Goal: Check status: Check status

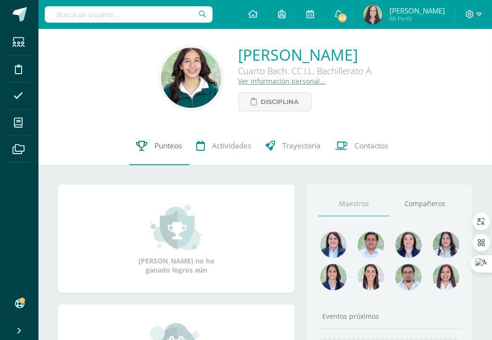
click at [164, 154] on link "Punteos" at bounding box center [159, 145] width 60 height 38
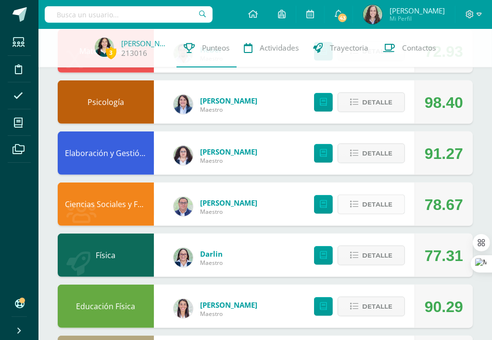
scroll to position [375, 0]
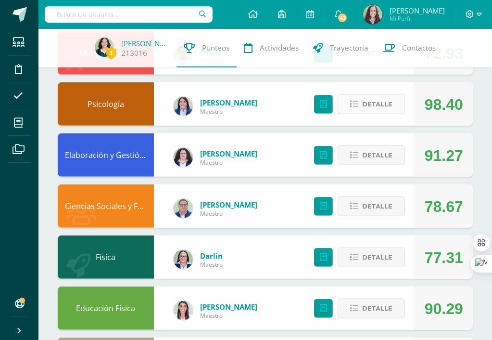
click at [376, 99] on span "Detalle" at bounding box center [377, 104] width 30 height 18
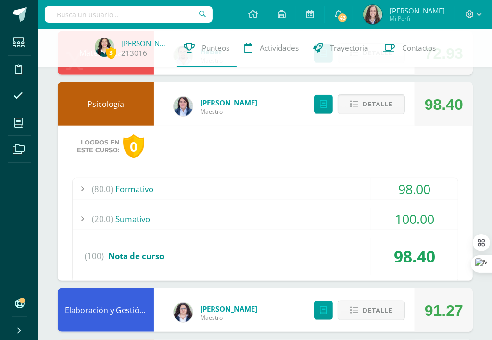
scroll to position [391, 0]
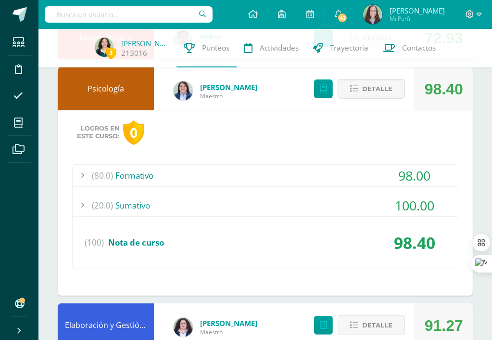
click at [296, 200] on div "(20.0) [GEOGRAPHIC_DATA]" at bounding box center [265, 205] width 385 height 22
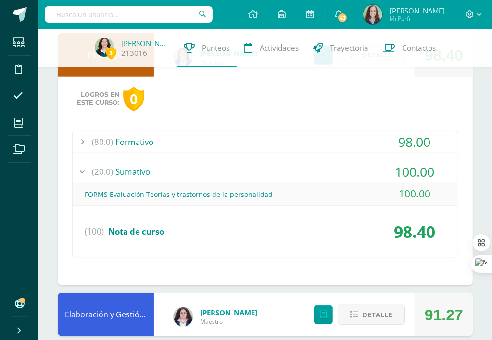
scroll to position [427, 0]
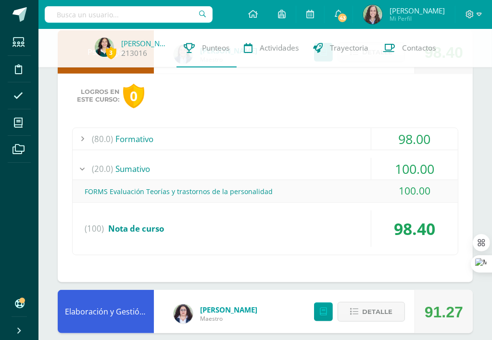
click at [258, 166] on div "(20.0) [GEOGRAPHIC_DATA]" at bounding box center [265, 169] width 385 height 22
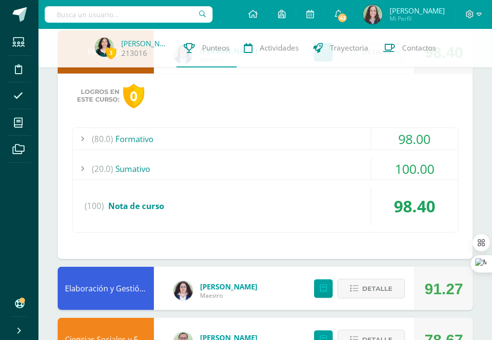
click at [263, 145] on div "(80.0) Formativo" at bounding box center [265, 139] width 385 height 22
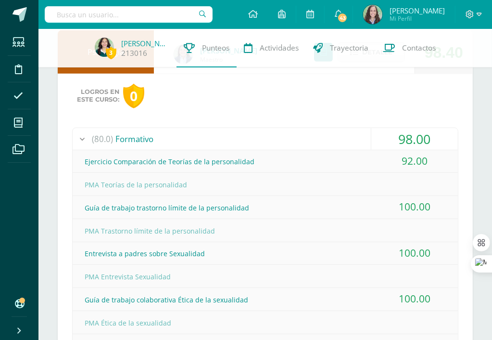
click at [340, 128] on div "(80.0) Formativo" at bounding box center [265, 139] width 385 height 22
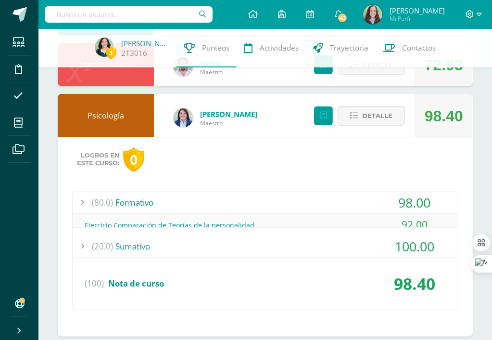
scroll to position [364, 0]
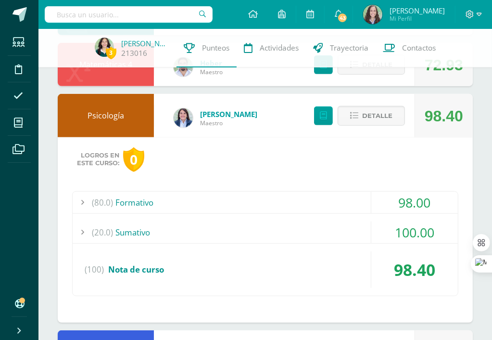
click at [363, 104] on div "Detalle" at bounding box center [357, 115] width 115 height 43
click at [366, 118] on span "Detalle" at bounding box center [377, 116] width 30 height 18
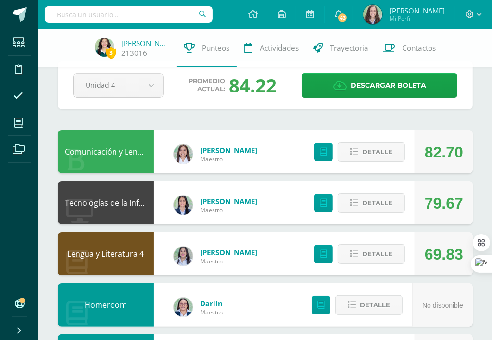
scroll to position [0, 0]
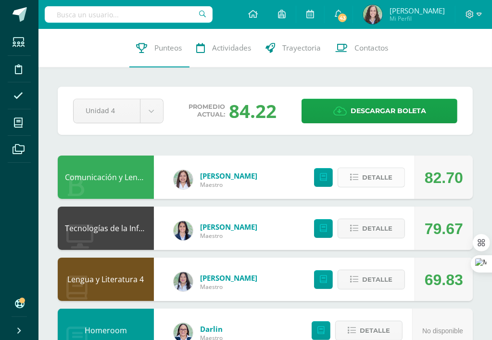
click at [391, 179] on span "Detalle" at bounding box center [377, 177] width 30 height 18
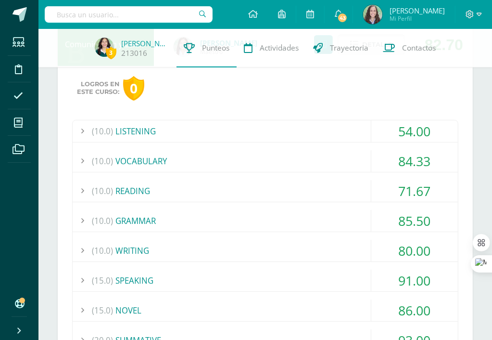
scroll to position [128, 0]
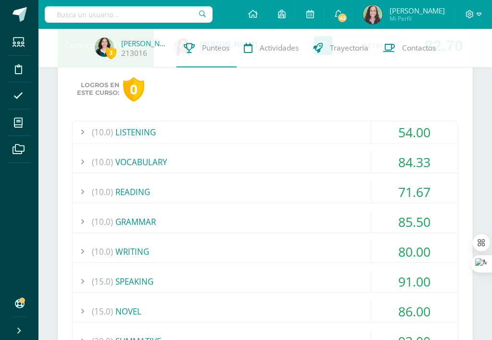
click at [342, 137] on div "(10.0) LISTENING" at bounding box center [265, 132] width 385 height 22
